Goal: Task Accomplishment & Management: Manage account settings

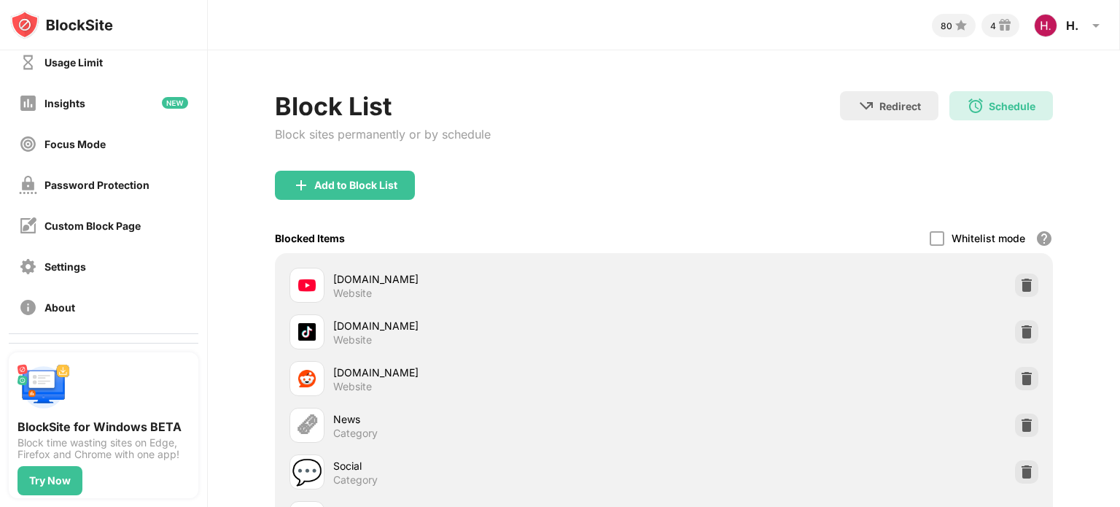
scroll to position [77, 0]
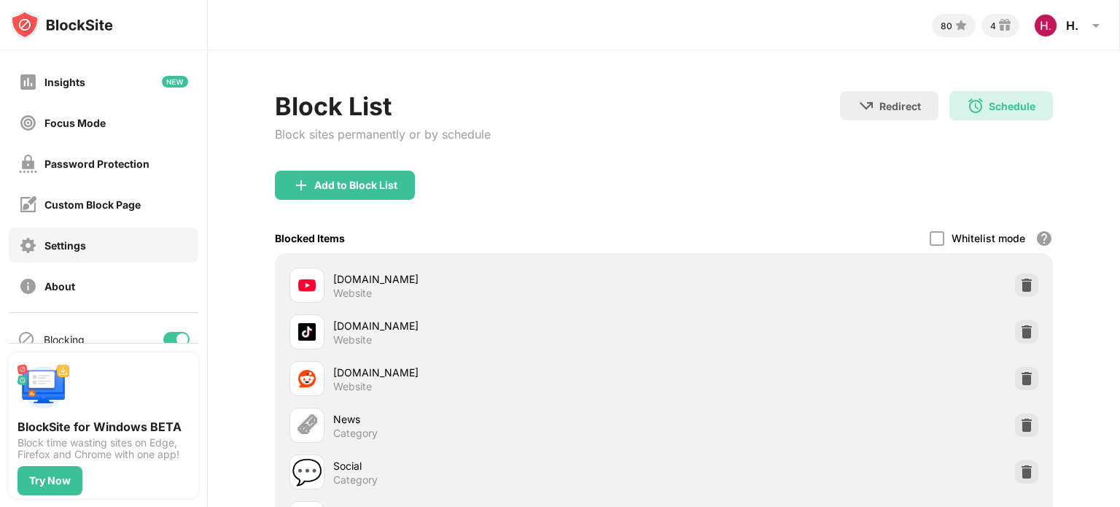
click at [120, 256] on div "Settings" at bounding box center [104, 245] width 190 height 35
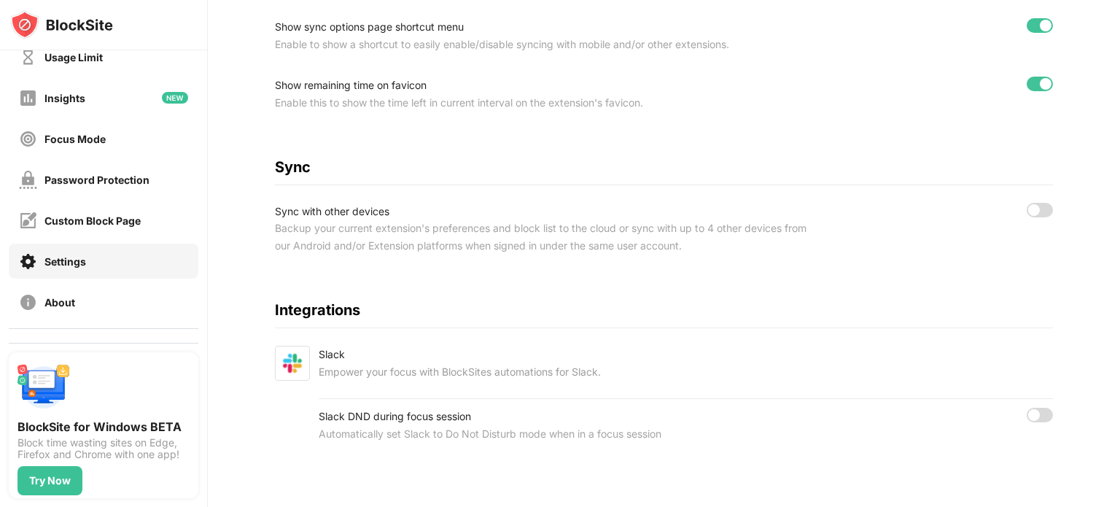
scroll to position [97, 0]
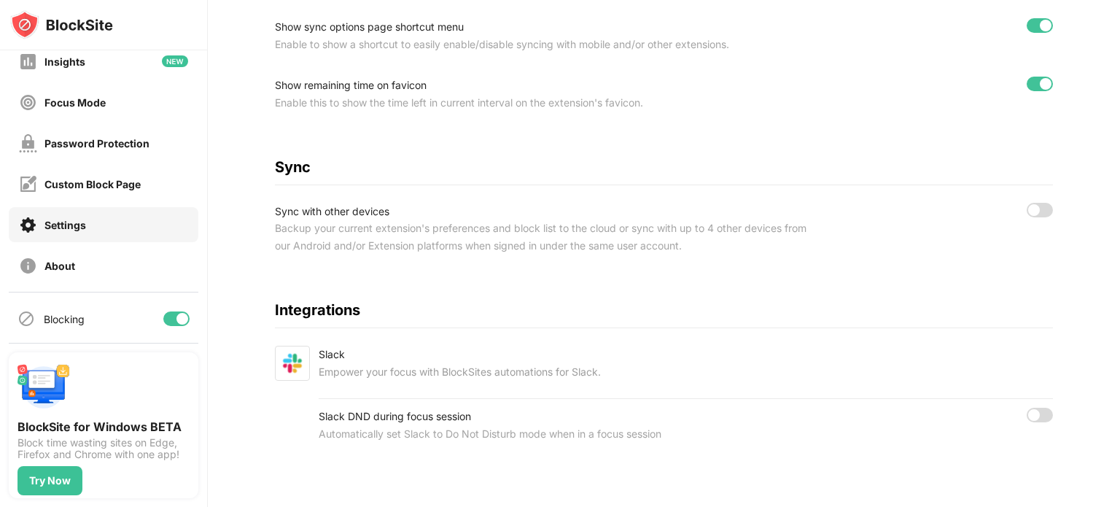
click at [125, 212] on div "Settings" at bounding box center [104, 224] width 190 height 35
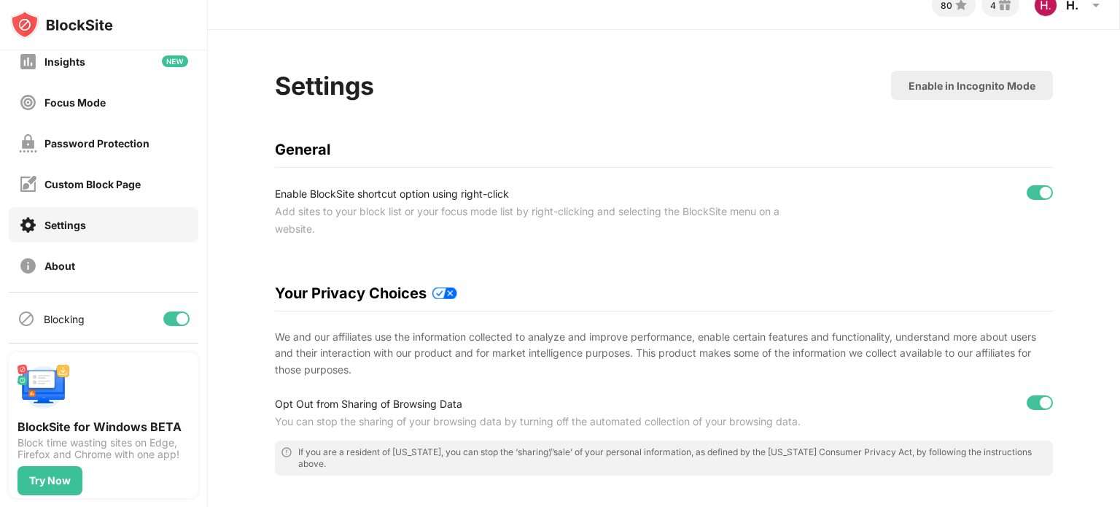
scroll to position [18, 0]
